Goal: Find specific page/section: Find specific page/section

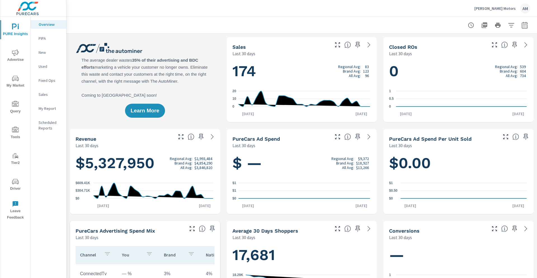
scroll to position [0, 0]
click at [18, 80] on icon "nav menu" at bounding box center [15, 78] width 7 height 7
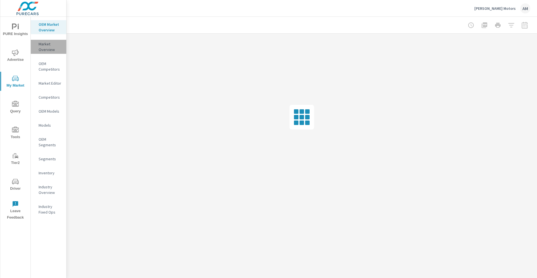
click at [48, 48] on p "Market Overview" at bounding box center [50, 46] width 23 height 11
click at [53, 81] on p "Market Editor" at bounding box center [50, 83] width 23 height 6
